Goal: Information Seeking & Learning: Understand process/instructions

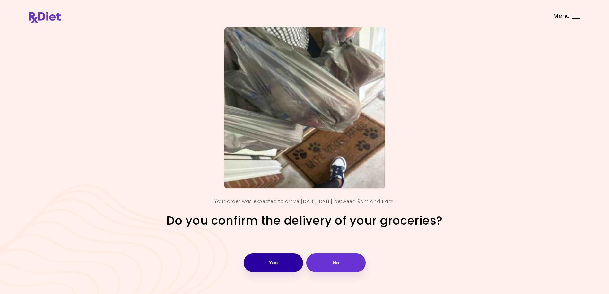
click at [277, 259] on button "Yes" at bounding box center [273, 262] width 59 height 19
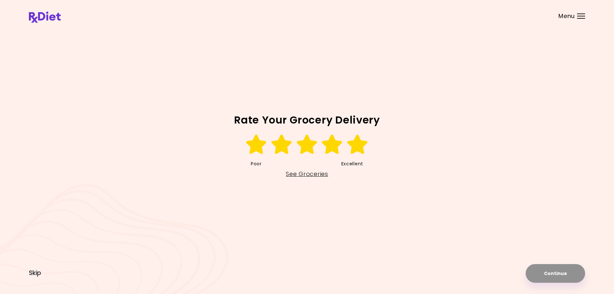
click at [355, 147] on icon at bounding box center [358, 144] width 22 height 19
click at [538, 270] on button "Continue" at bounding box center [555, 273] width 59 height 19
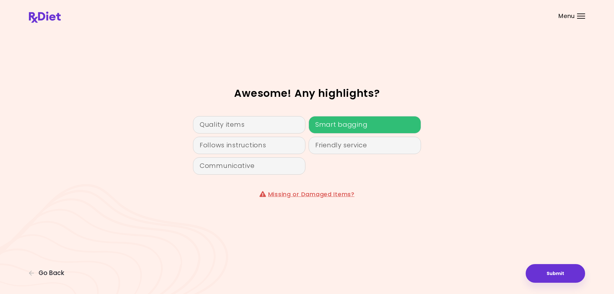
click at [348, 128] on div "Smart bagging" at bounding box center [365, 124] width 112 height 17
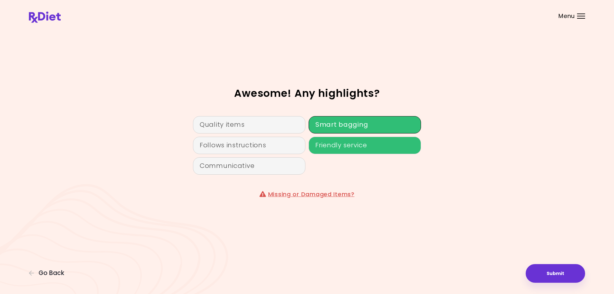
click at [345, 146] on div "Friendly service" at bounding box center [365, 145] width 112 height 17
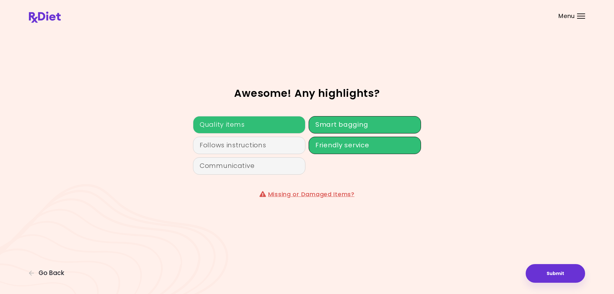
click at [273, 124] on div "Quality items" at bounding box center [249, 124] width 112 height 17
click at [519, 170] on div "Awesome! Any highlights? Quality items Smart bagging Follows instructions Frien…" at bounding box center [307, 146] width 556 height 239
click at [564, 274] on button "Submit" at bounding box center [555, 273] width 59 height 19
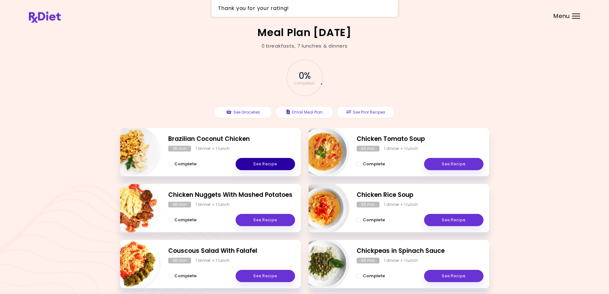
click at [269, 163] on link "See Recipe" at bounding box center [265, 164] width 59 height 12
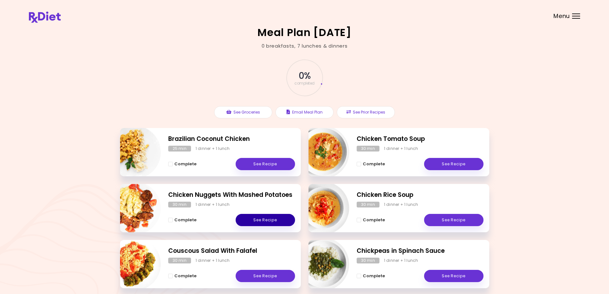
click at [249, 218] on link "See Recipe" at bounding box center [265, 220] width 59 height 12
click at [278, 277] on link "See Recipe" at bounding box center [265, 276] width 59 height 12
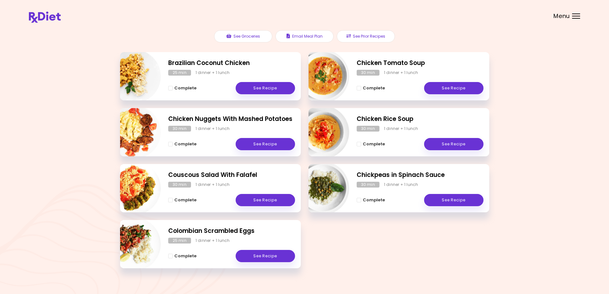
scroll to position [85, 0]
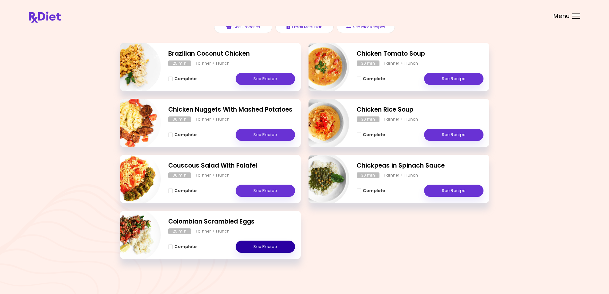
click at [268, 247] on link "See Recipe" at bounding box center [265, 246] width 59 height 12
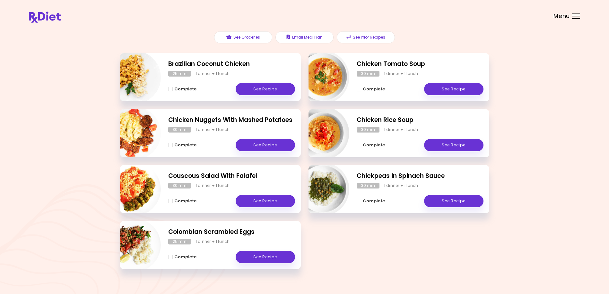
scroll to position [85, 0]
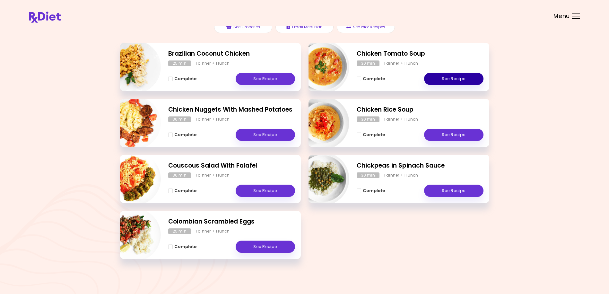
click at [461, 79] on link "See Recipe" at bounding box center [453, 79] width 59 height 12
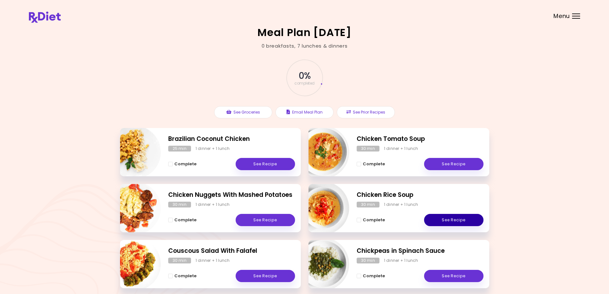
click at [439, 219] on link "See Recipe" at bounding box center [453, 220] width 59 height 12
click at [454, 279] on link "See Recipe" at bounding box center [453, 276] width 59 height 12
